Goal: Task Accomplishment & Management: Use online tool/utility

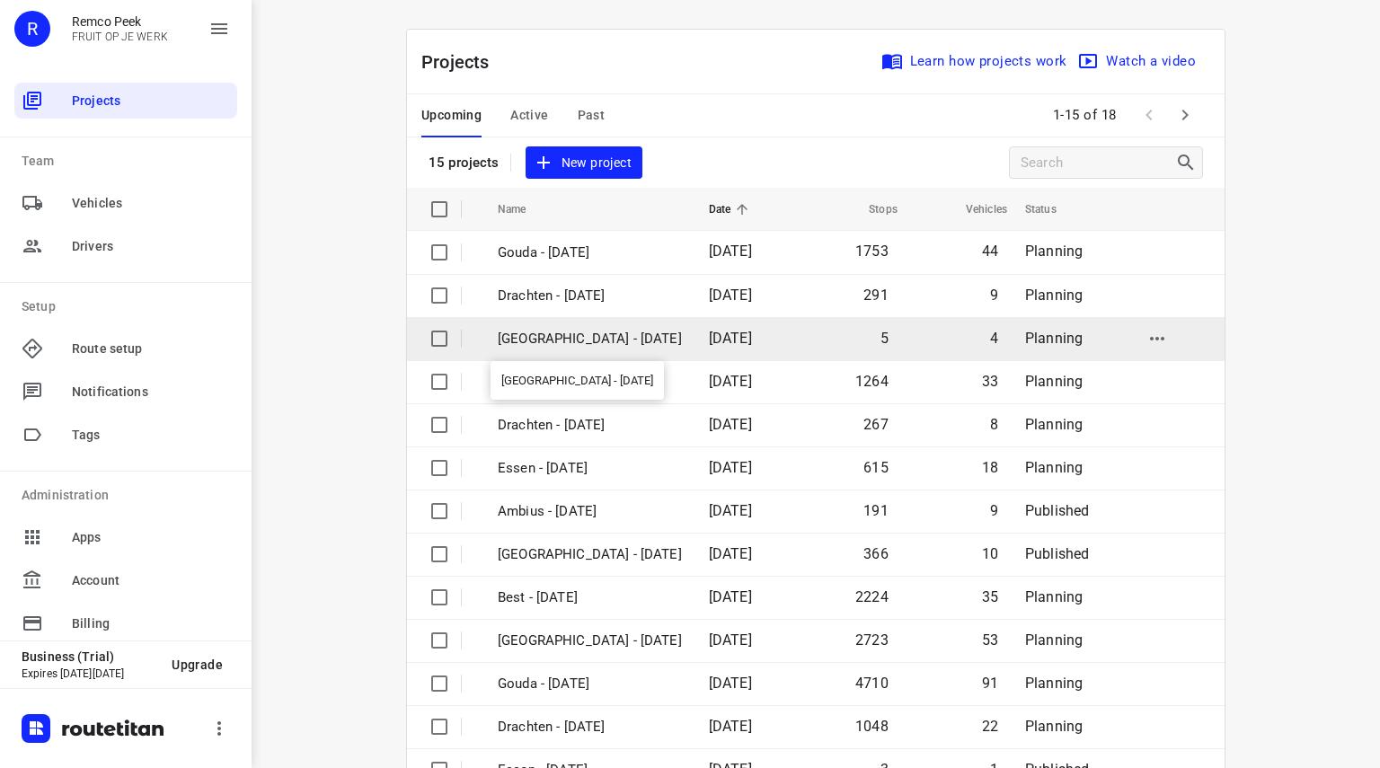
click at [581, 342] on p "[GEOGRAPHIC_DATA] - [DATE]" at bounding box center [590, 339] width 184 height 21
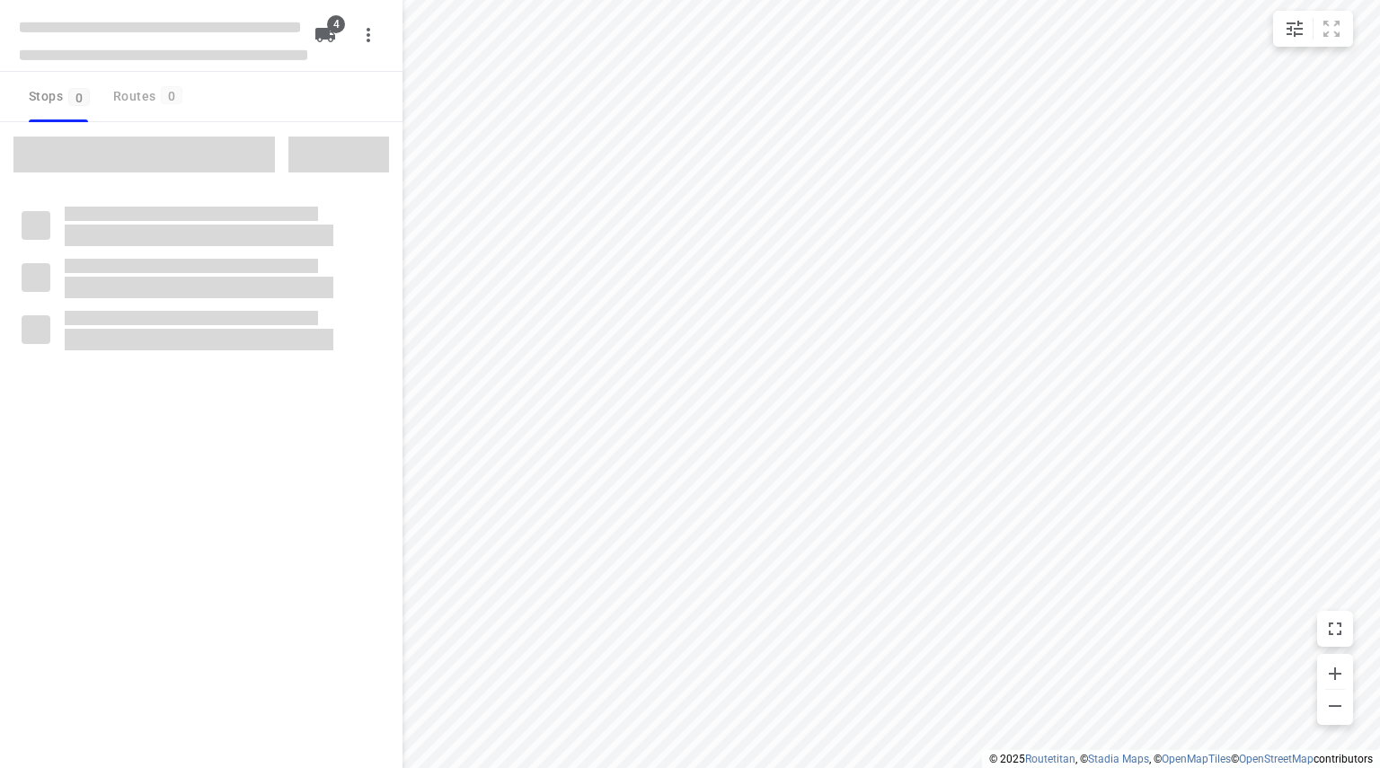
type input "distance"
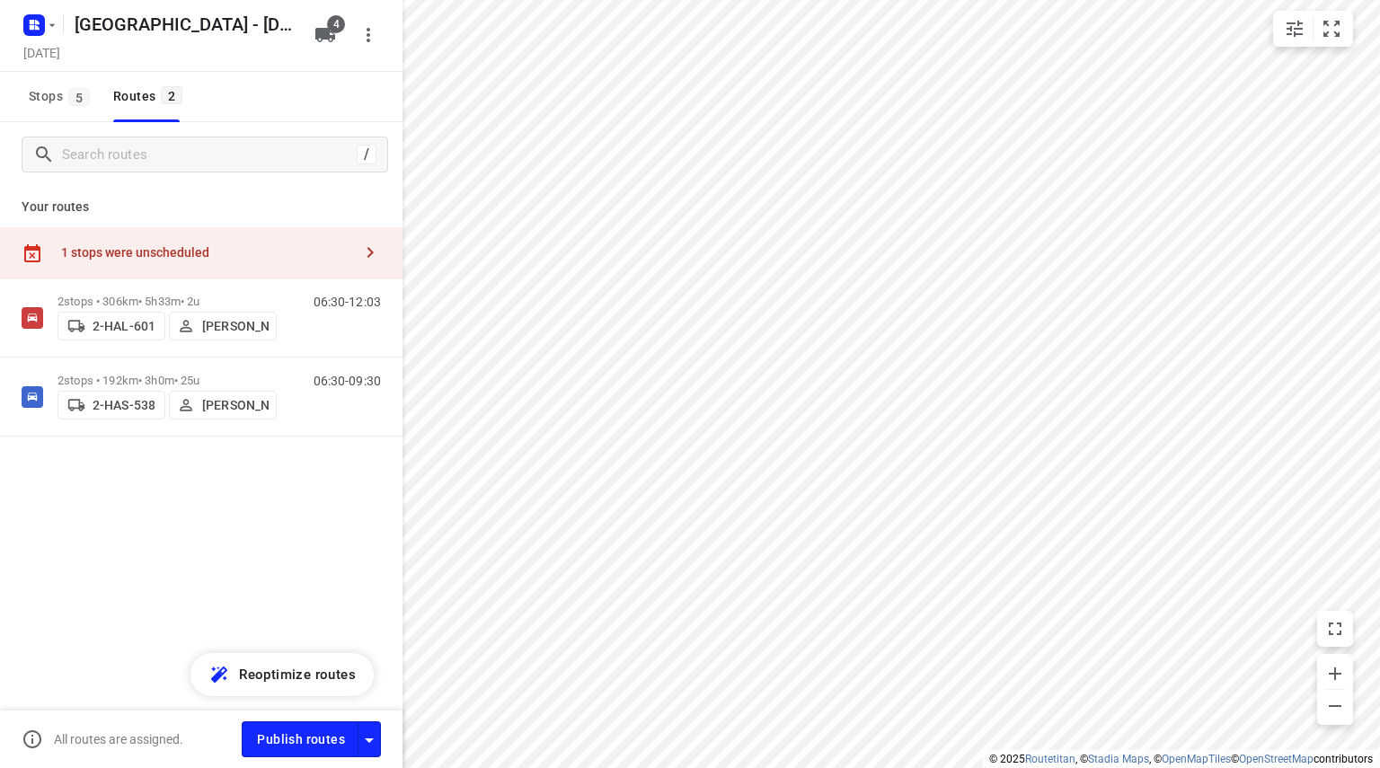
click at [154, 249] on div "1 stops were unscheduled" at bounding box center [206, 252] width 291 height 14
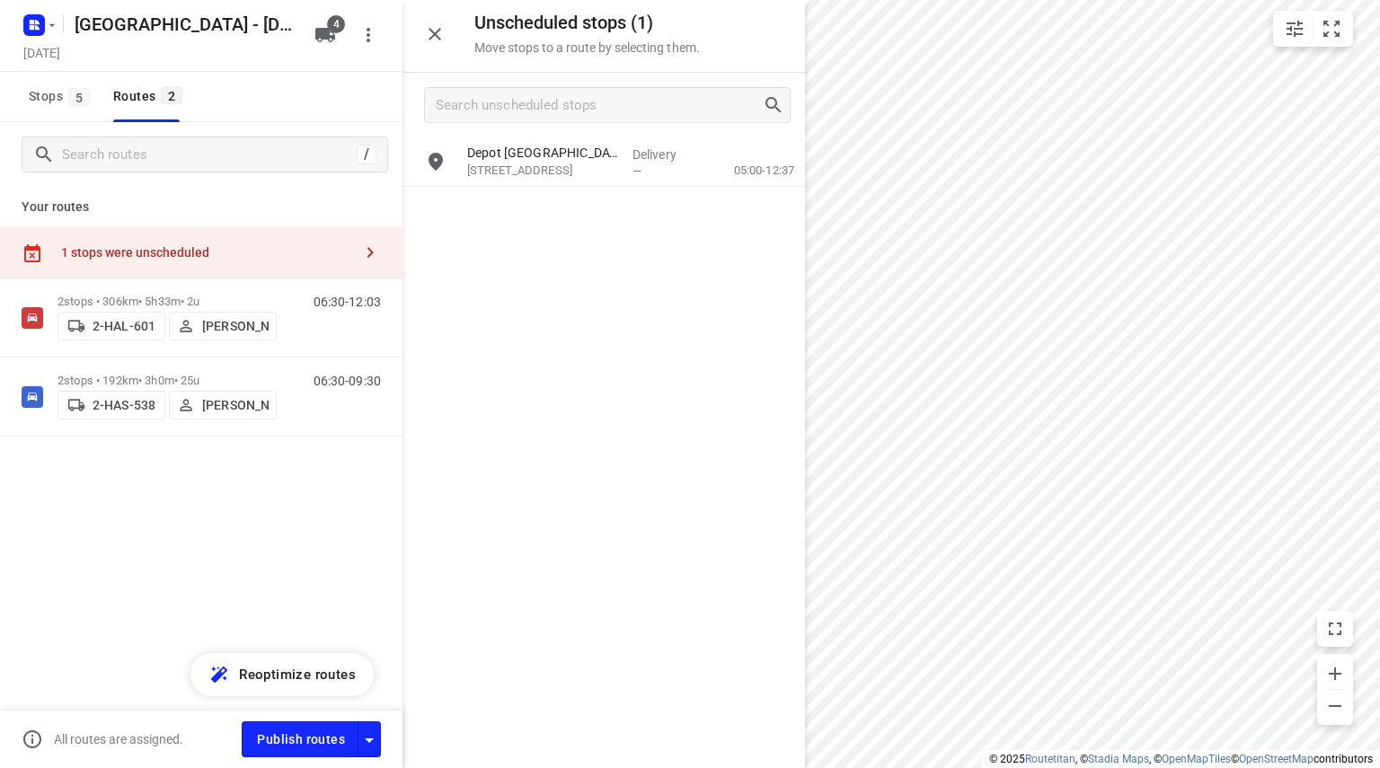
click at [444, 30] on icon "button" at bounding box center [435, 34] width 22 height 22
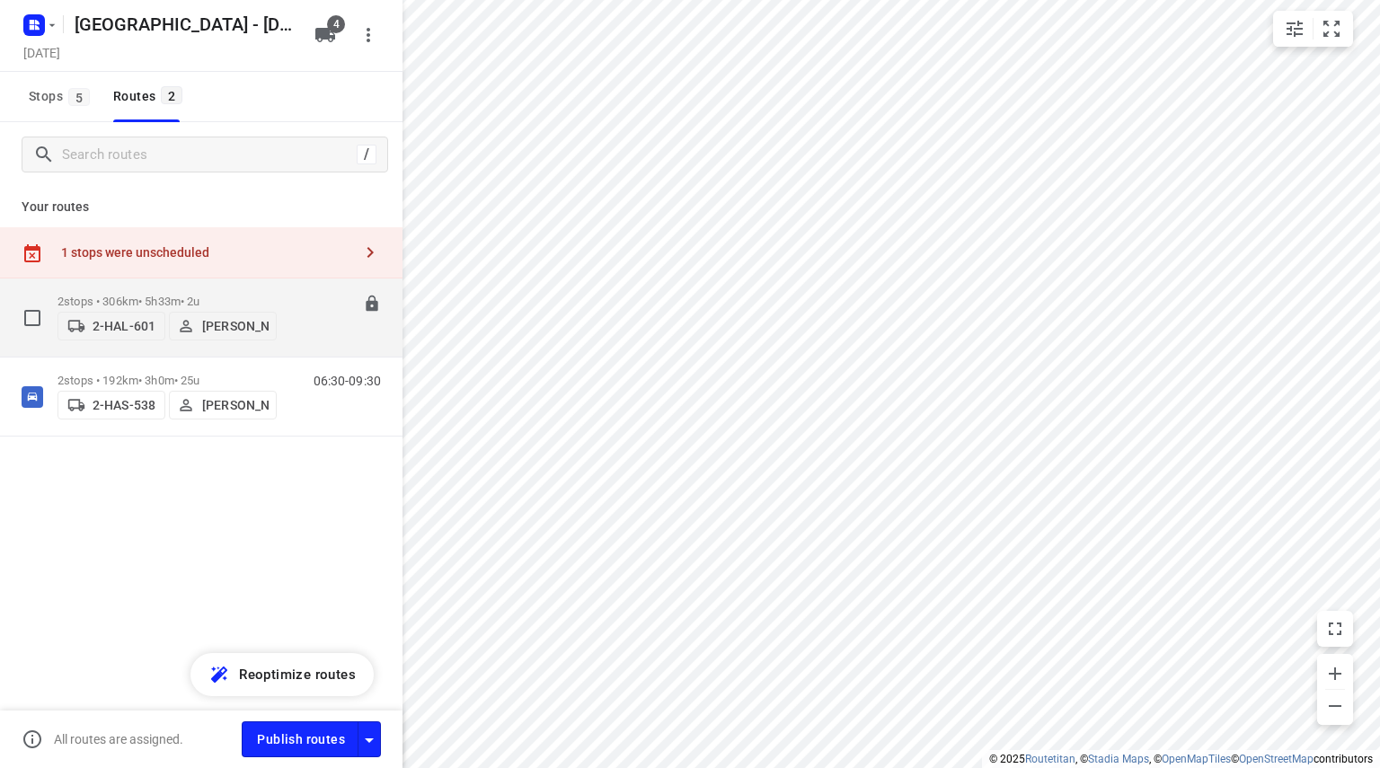
click at [255, 312] on button "[PERSON_NAME]" at bounding box center [223, 326] width 108 height 29
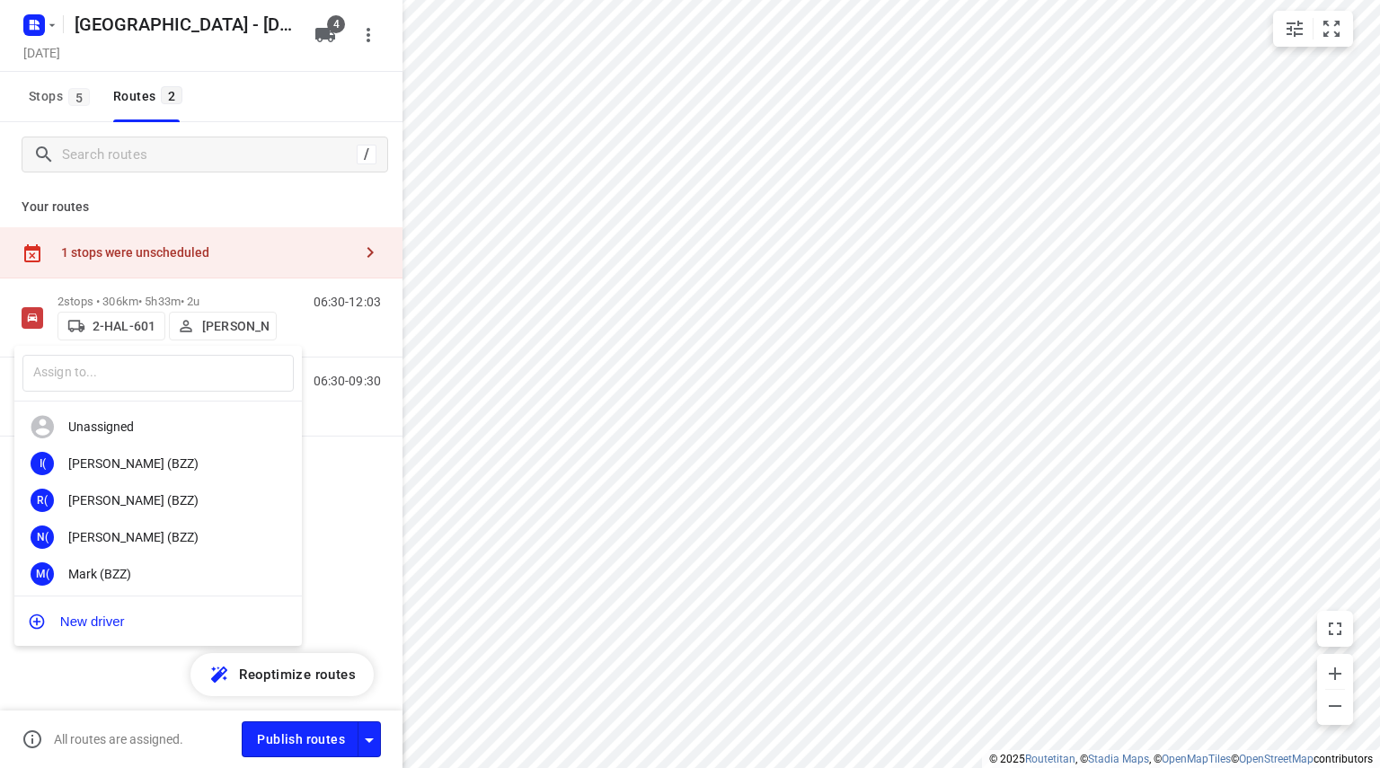
click at [299, 313] on div at bounding box center [690, 384] width 1380 height 768
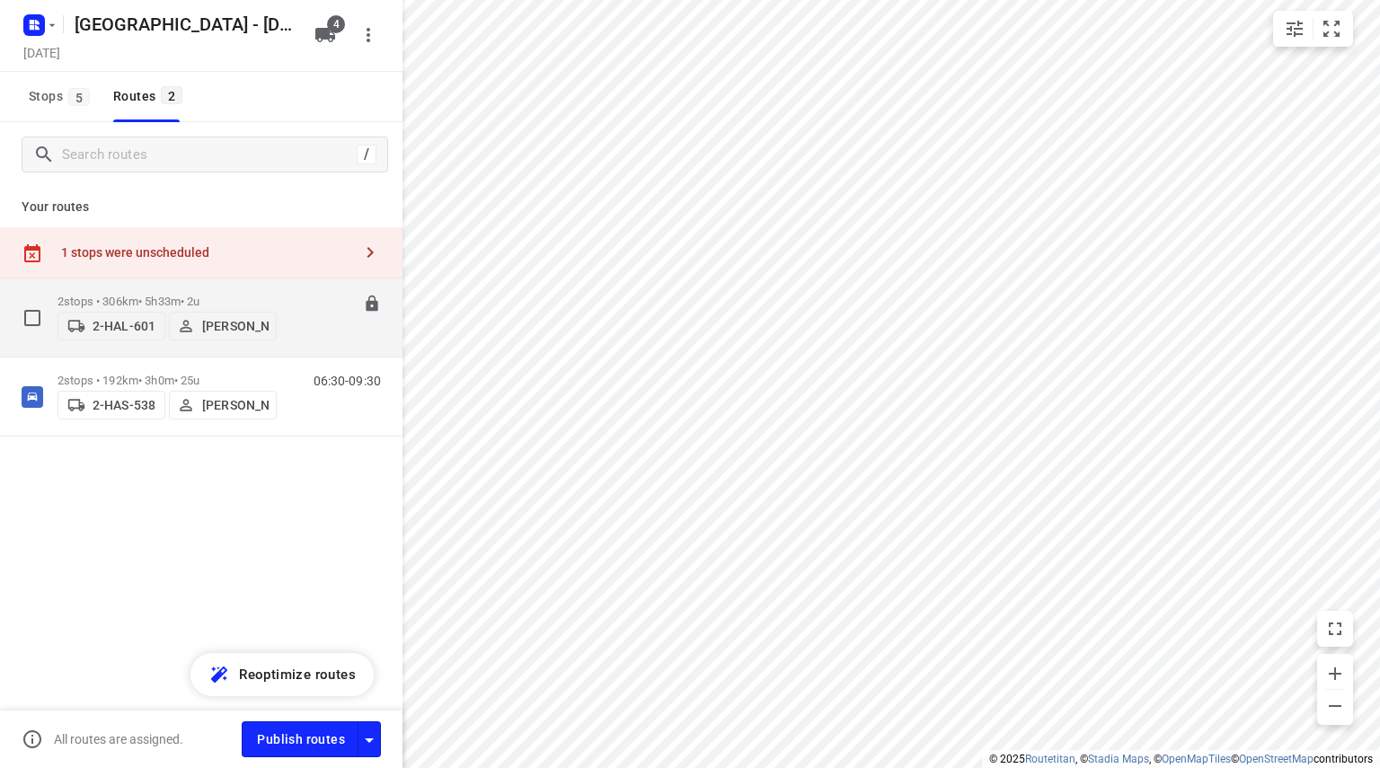
click at [266, 286] on div "2 stops • 306km • 5h33m • 2u 2-HAL-601 [PERSON_NAME]" at bounding box center [166, 318] width 219 height 64
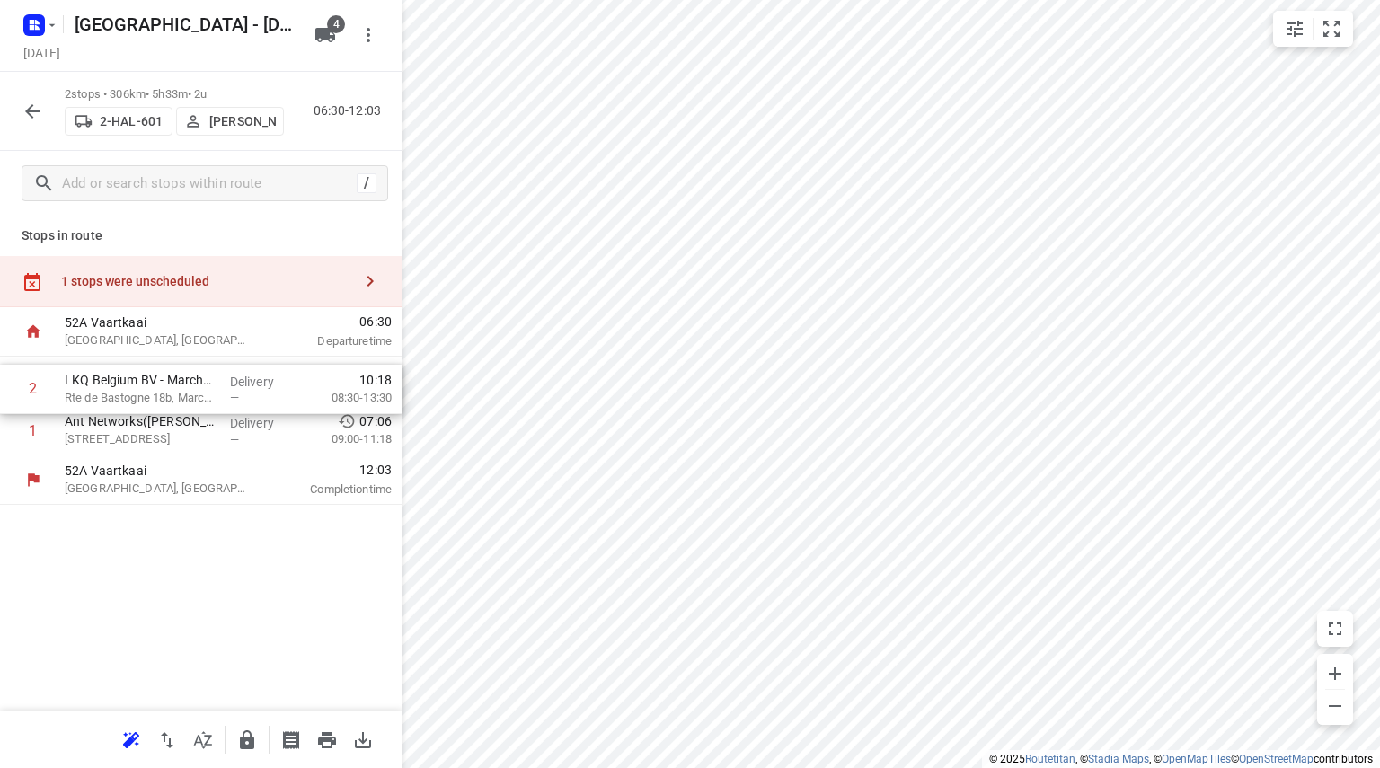
drag, startPoint x: 154, startPoint y: 419, endPoint x: 154, endPoint y: 374, distance: 45.8
click at [154, 374] on div "1 Ant Networks([PERSON_NAME] (Ant Networks)) [PERSON_NAME] 11, Zaventem Deliver…" at bounding box center [201, 406] width 402 height 99
click at [36, 101] on icon "button" at bounding box center [33, 112] width 22 height 22
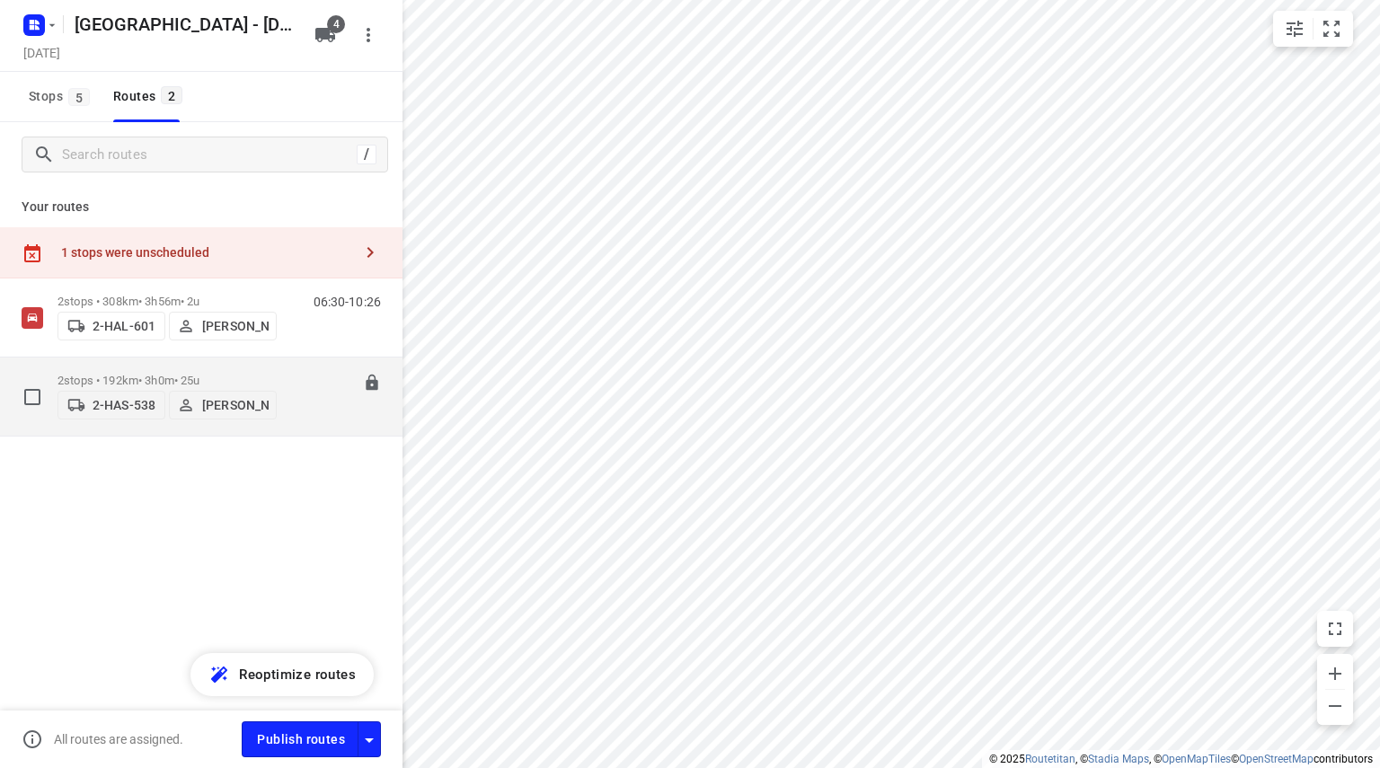
click at [138, 366] on div "2 stops • 192km • 3h0m • 25u 2-HAS-538 [PERSON_NAME]" at bounding box center [166, 397] width 219 height 64
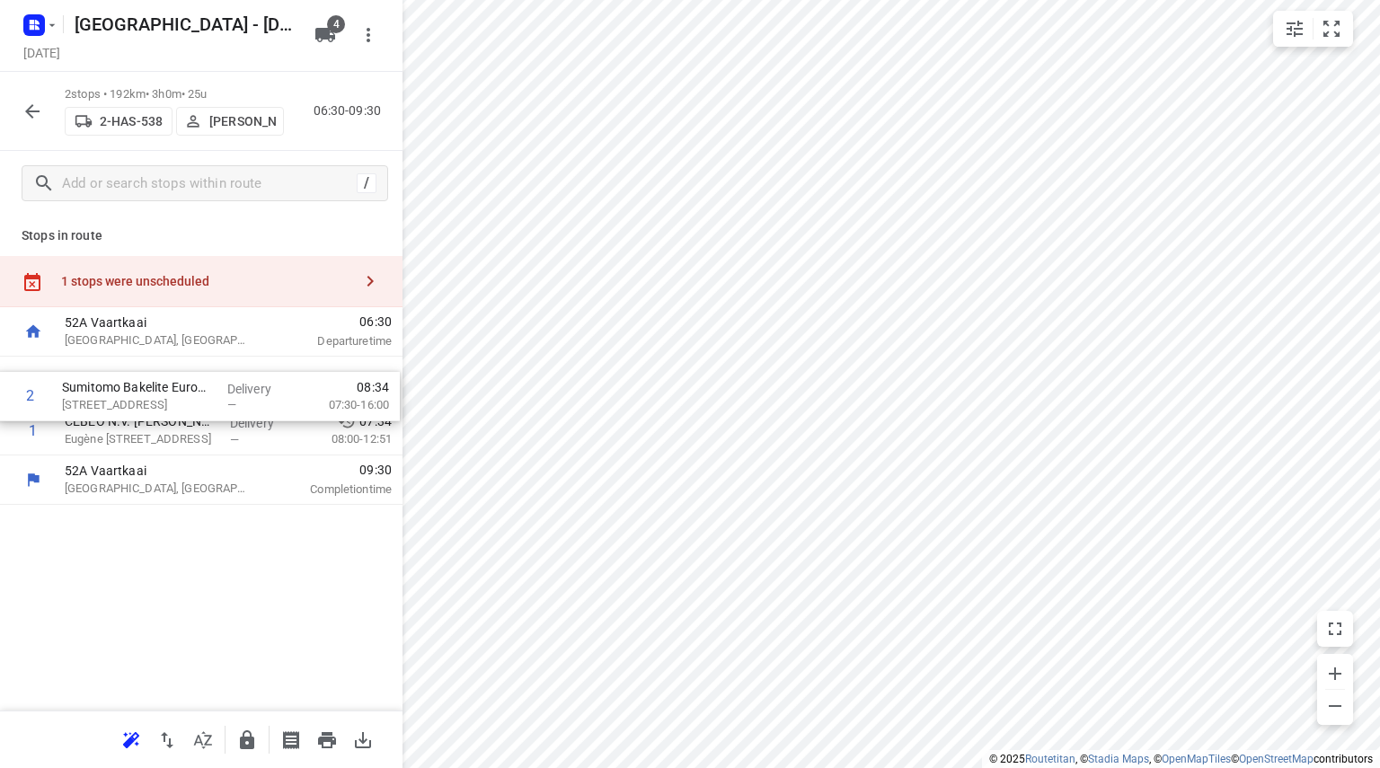
drag, startPoint x: 148, startPoint y: 435, endPoint x: 144, endPoint y: 397, distance: 38.0
click at [144, 397] on div "1 CEBEO N.V. [PERSON_NAME][STREET_ADDRESS]([PERSON_NAME]) [PERSON_NAME][STREET_…" at bounding box center [201, 406] width 402 height 99
click at [37, 107] on icon "button" at bounding box center [33, 112] width 22 height 22
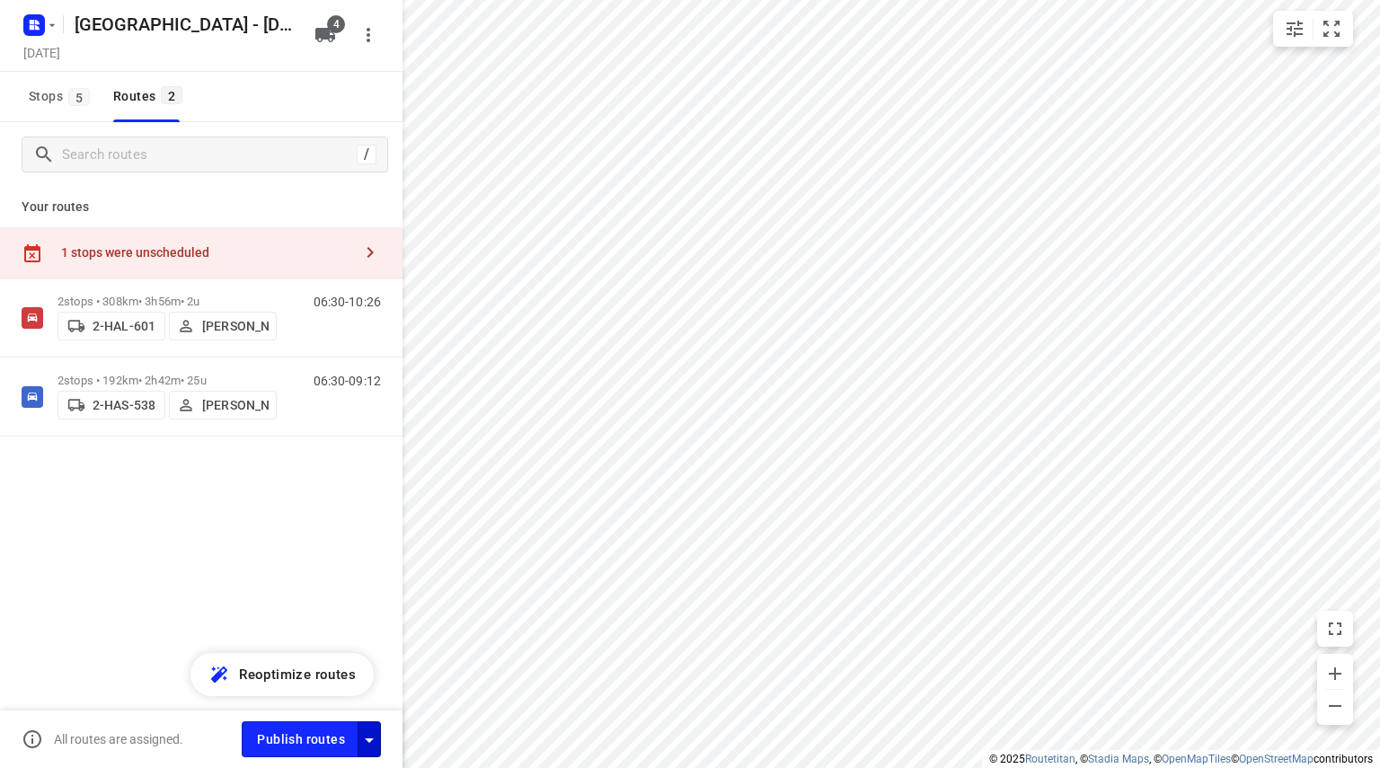
click at [376, 745] on icon "button" at bounding box center [369, 740] width 22 height 22
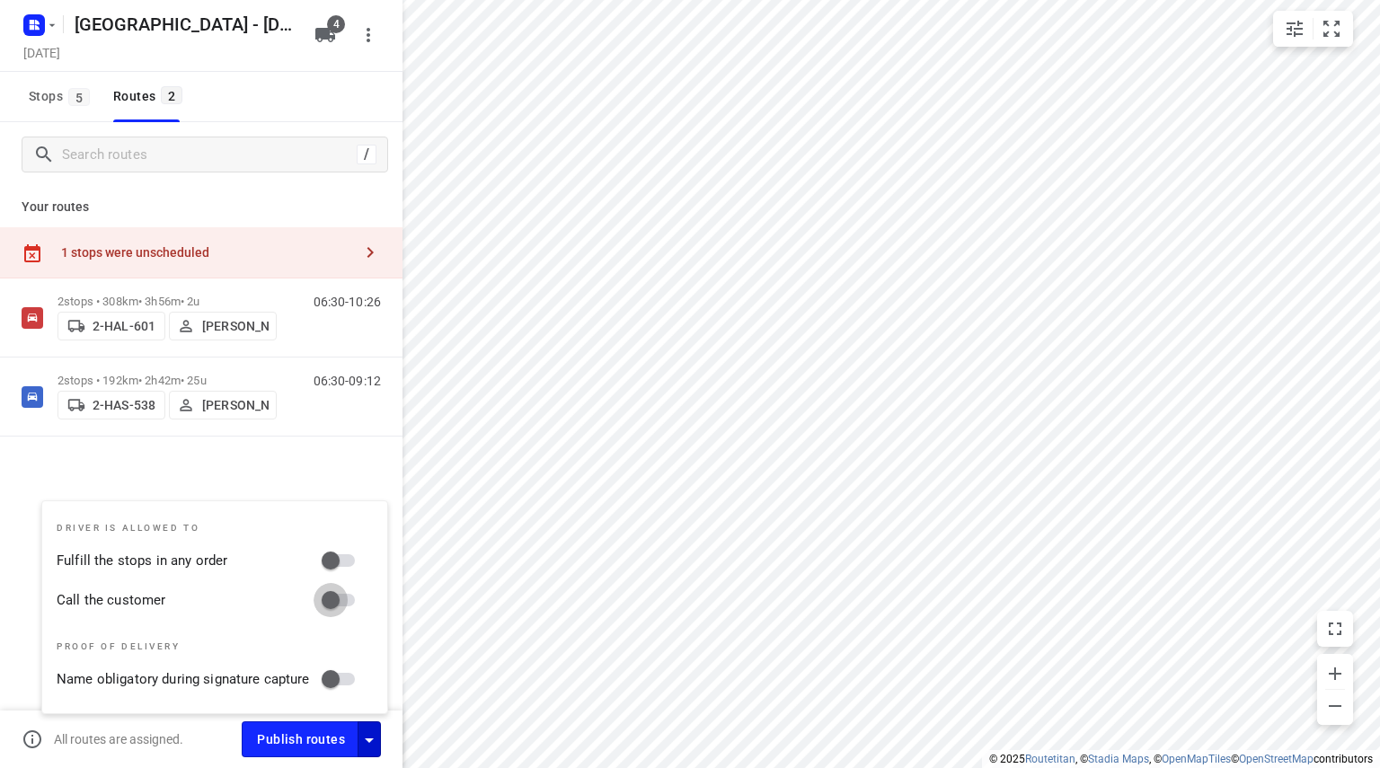
click at [350, 607] on input "Call the customer" at bounding box center [330, 600] width 102 height 34
checkbox input "true"
click at [338, 547] on input "Fulfill the stops in any order" at bounding box center [330, 560] width 102 height 34
checkbox input "true"
click at [297, 486] on div "2 stops • 308km • 3h56m • 2u 2-HAL-601 [PERSON_NAME] 06:30-10:26 2 stops • 192k…" at bounding box center [201, 420] width 402 height 284
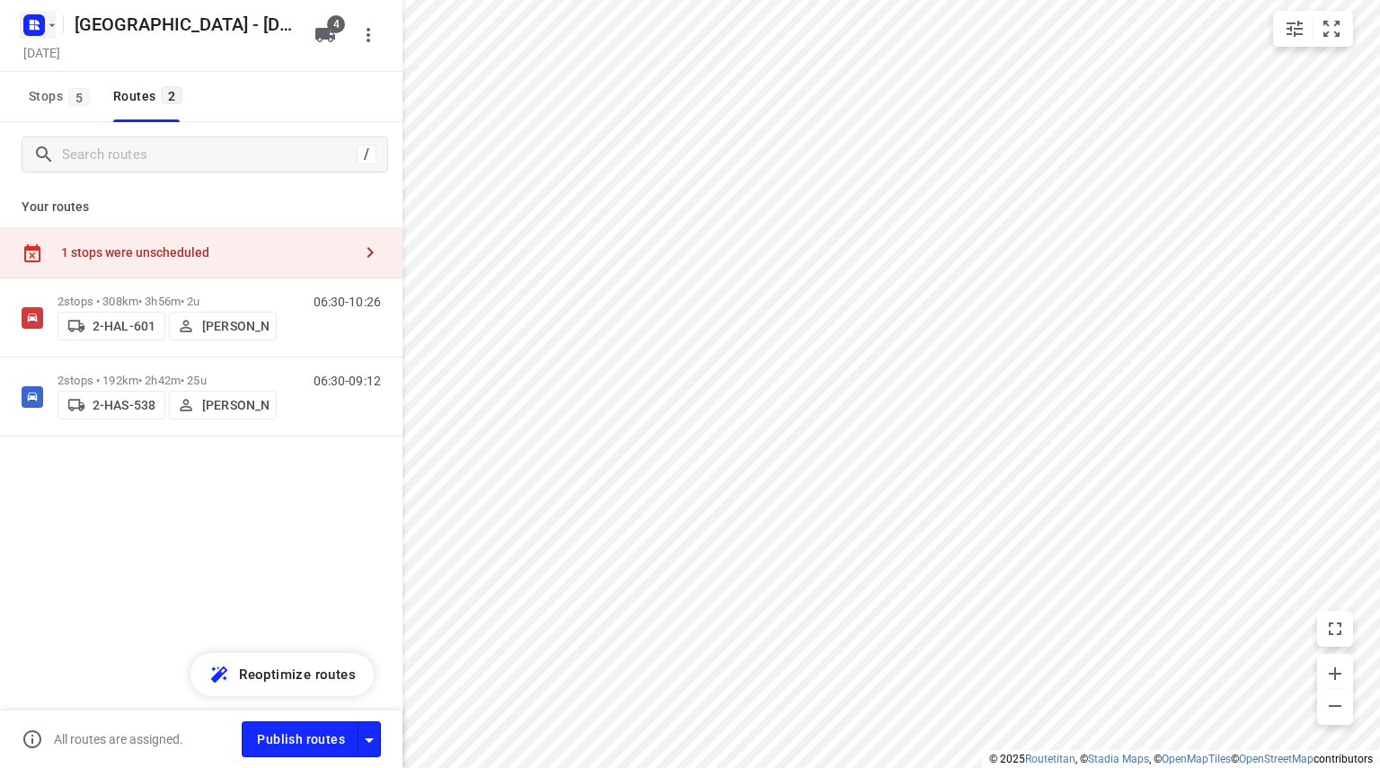
click at [40, 31] on rect "button" at bounding box center [34, 25] width 22 height 22
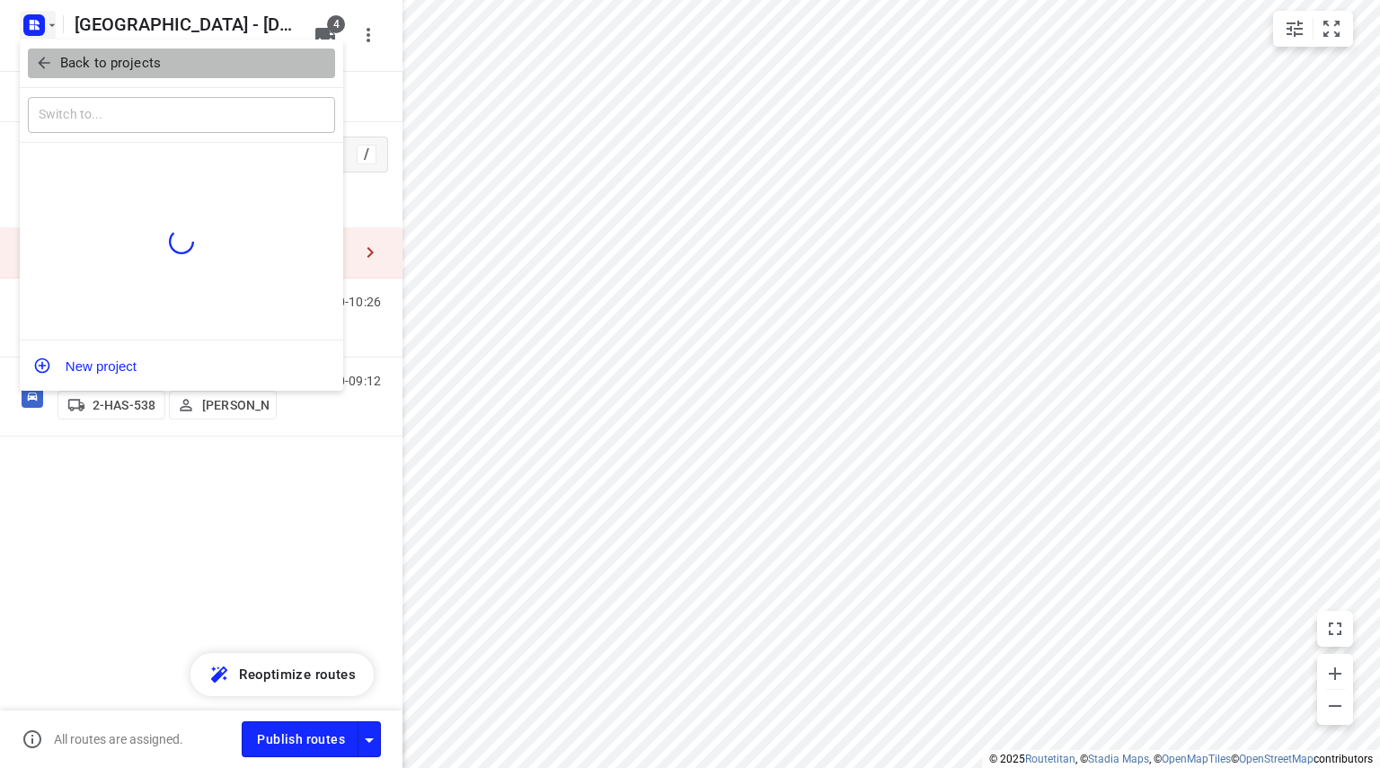
click at [52, 56] on icon "button" at bounding box center [44, 63] width 18 height 18
